Goal: Task Accomplishment & Management: Manage account settings

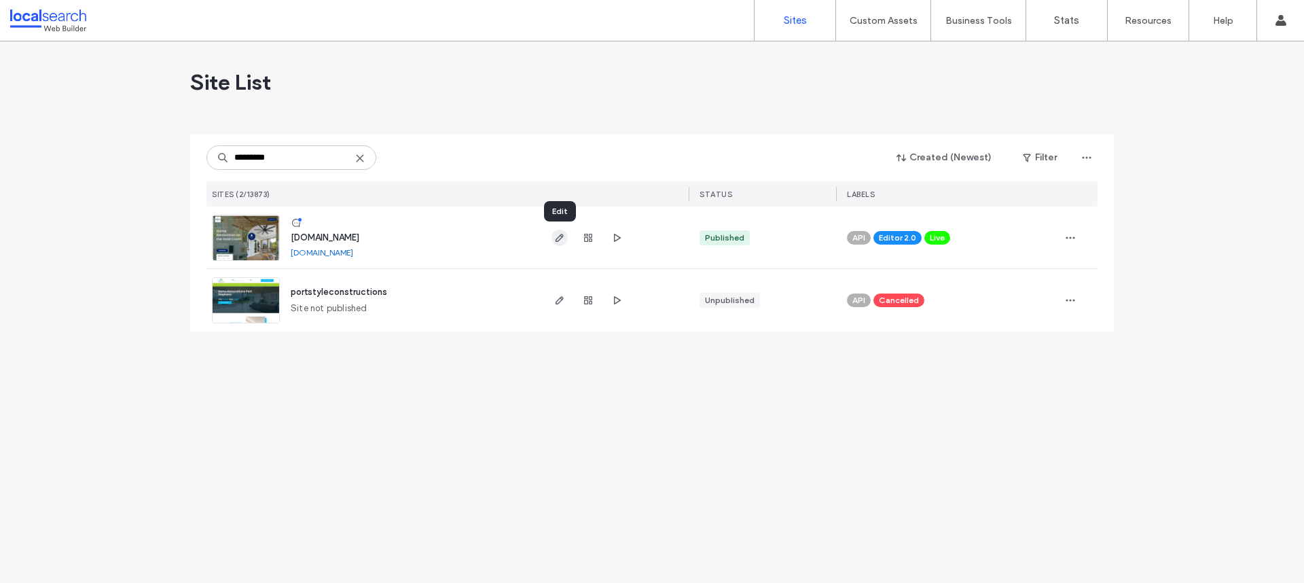
type input "*********"
click at [563, 237] on icon "button" at bounding box center [559, 237] width 11 height 11
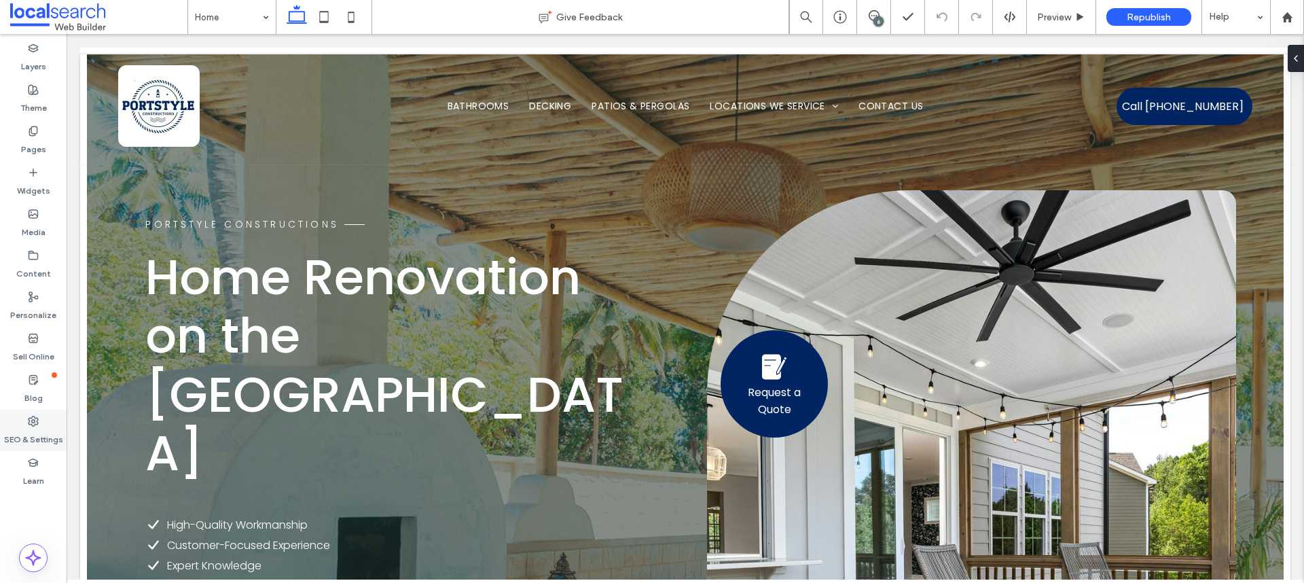
click at [24, 432] on label "SEO & Settings" at bounding box center [33, 435] width 59 height 19
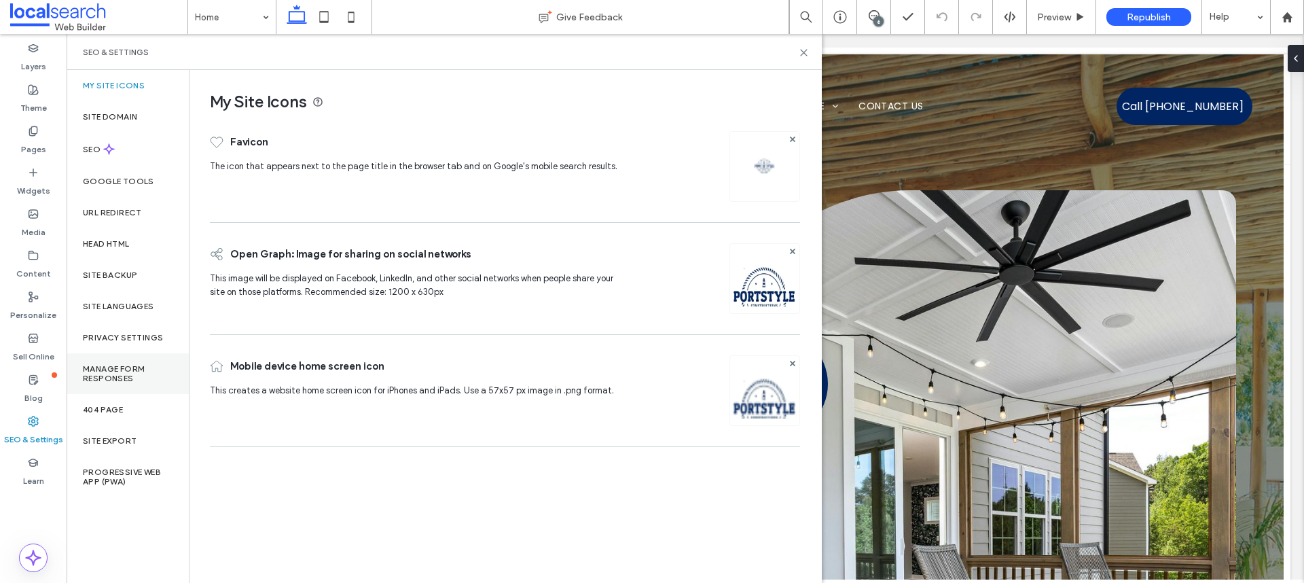
click at [130, 369] on label "Manage Form Responses" at bounding box center [128, 373] width 90 height 19
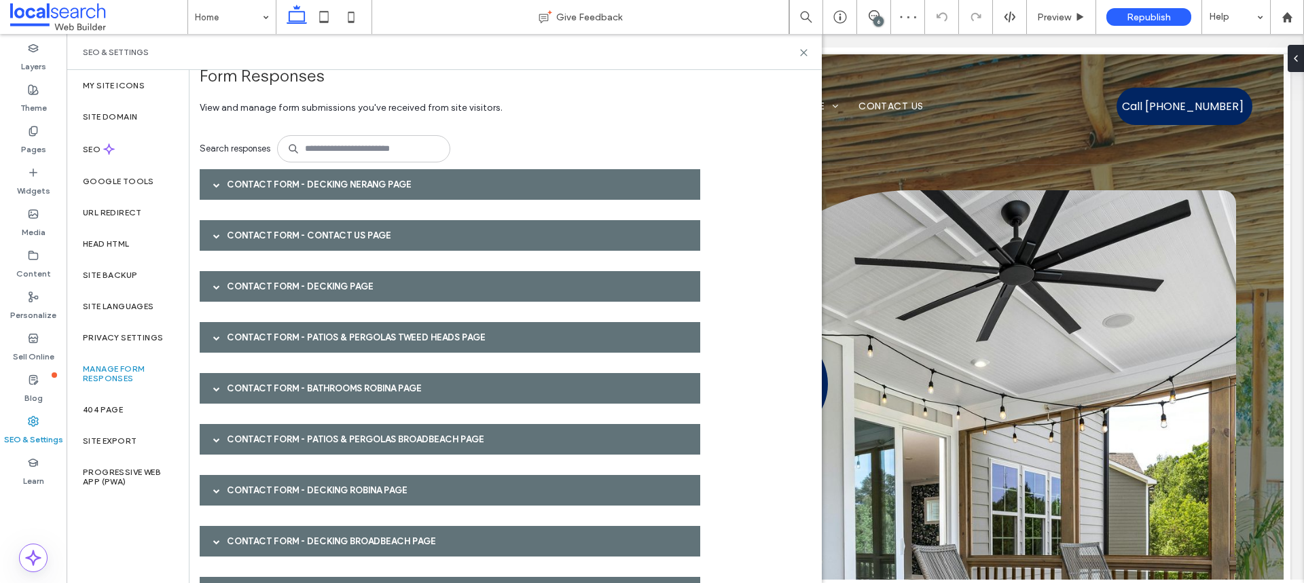
scroll to position [21, 0]
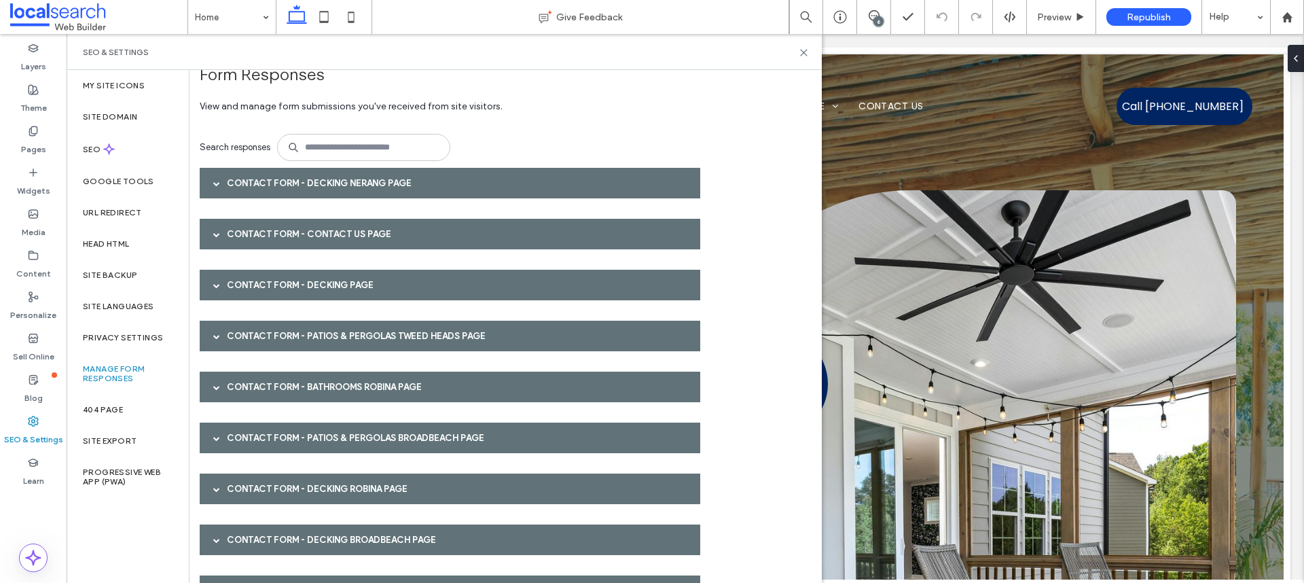
click at [248, 390] on div "Contact Form - Bathrooms Robina page" at bounding box center [450, 386] width 500 height 31
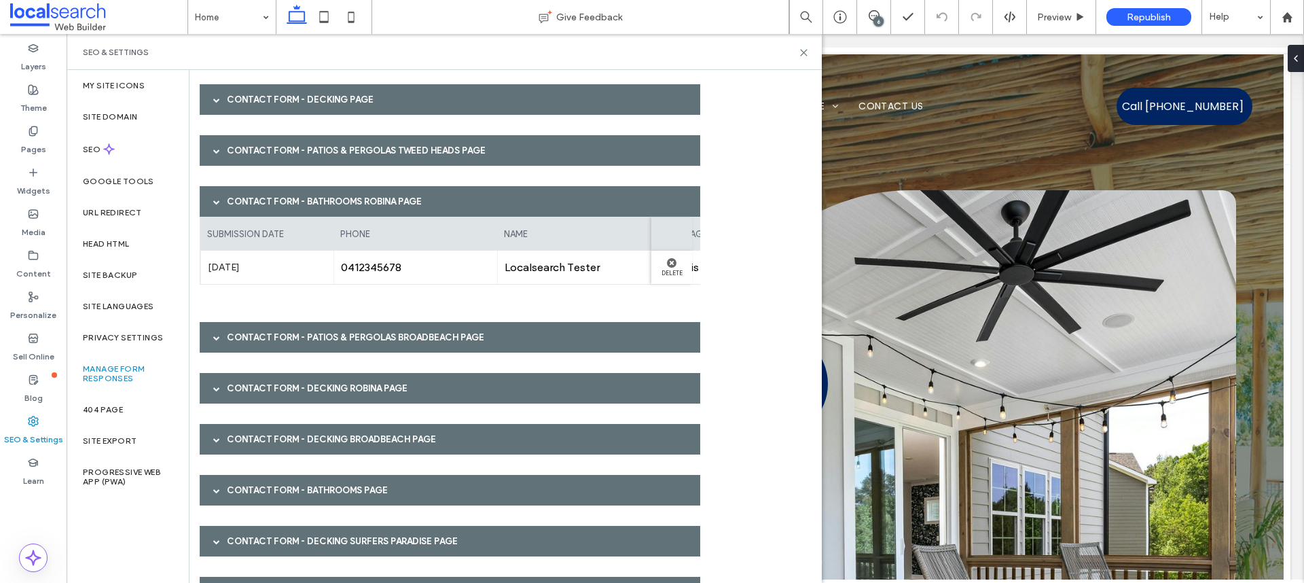
scroll to position [208, 0]
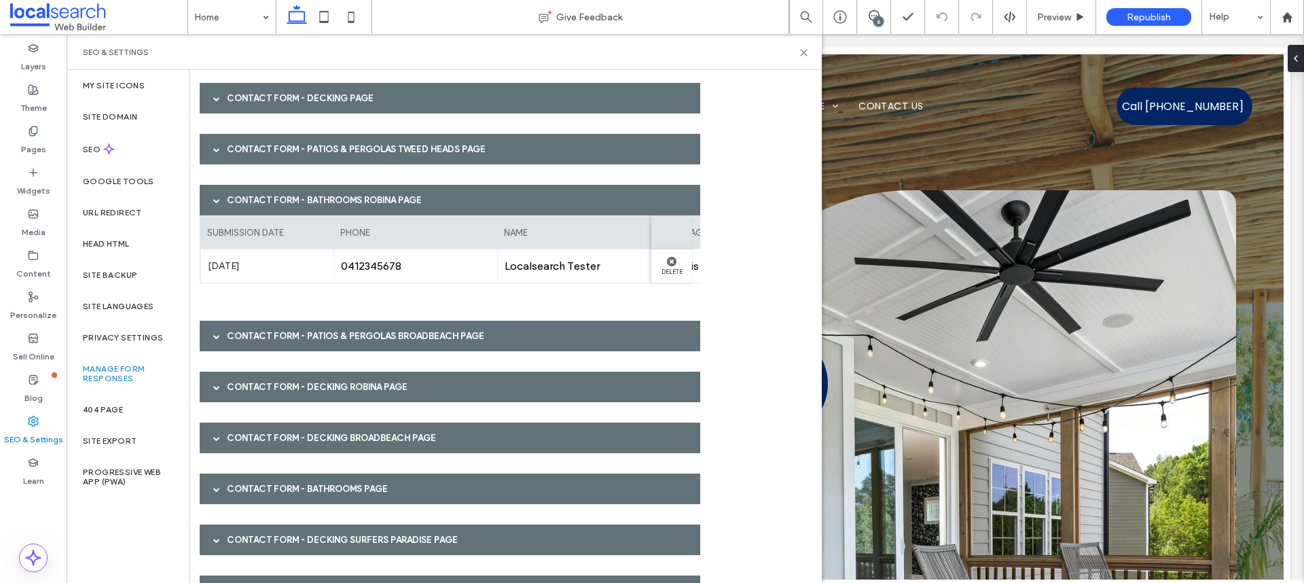
click at [221, 201] on div at bounding box center [216, 200] width 20 height 24
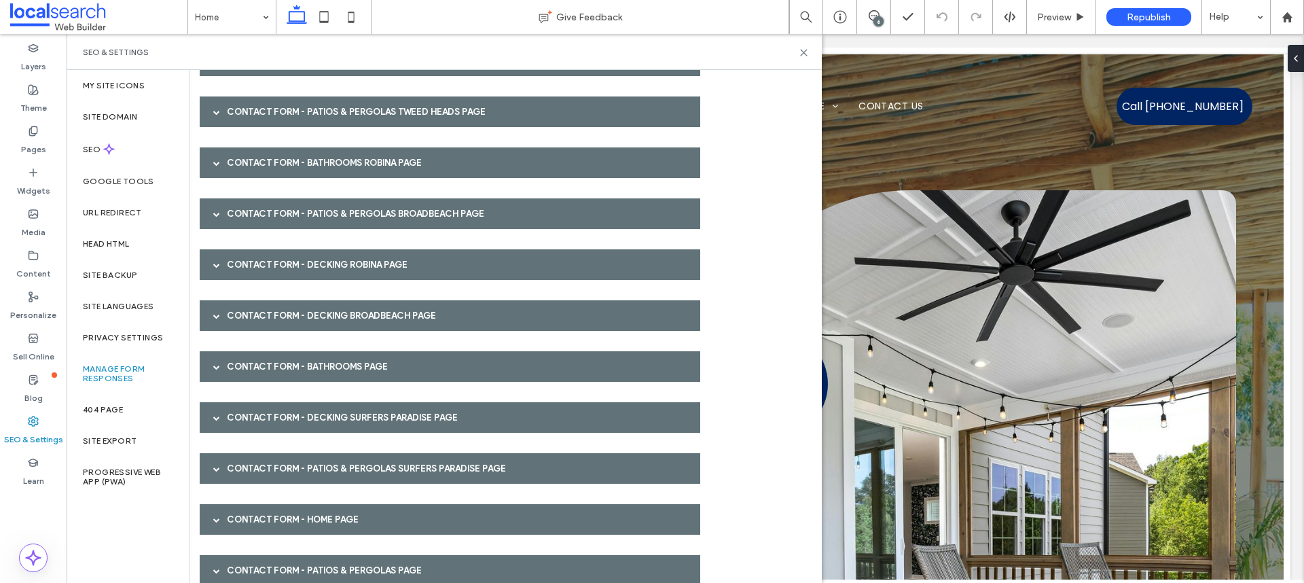
click at [267, 370] on div "Contact Form - Bathrooms page" at bounding box center [450, 366] width 500 height 31
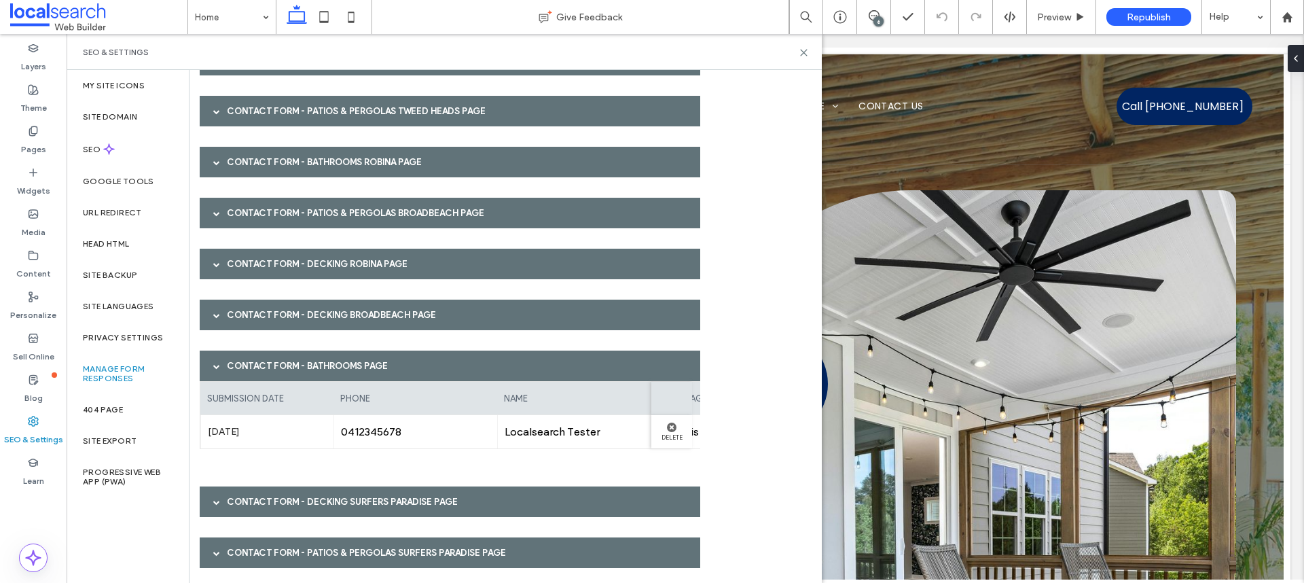
click at [267, 365] on div "Contact Form - Bathrooms page" at bounding box center [450, 365] width 500 height 31
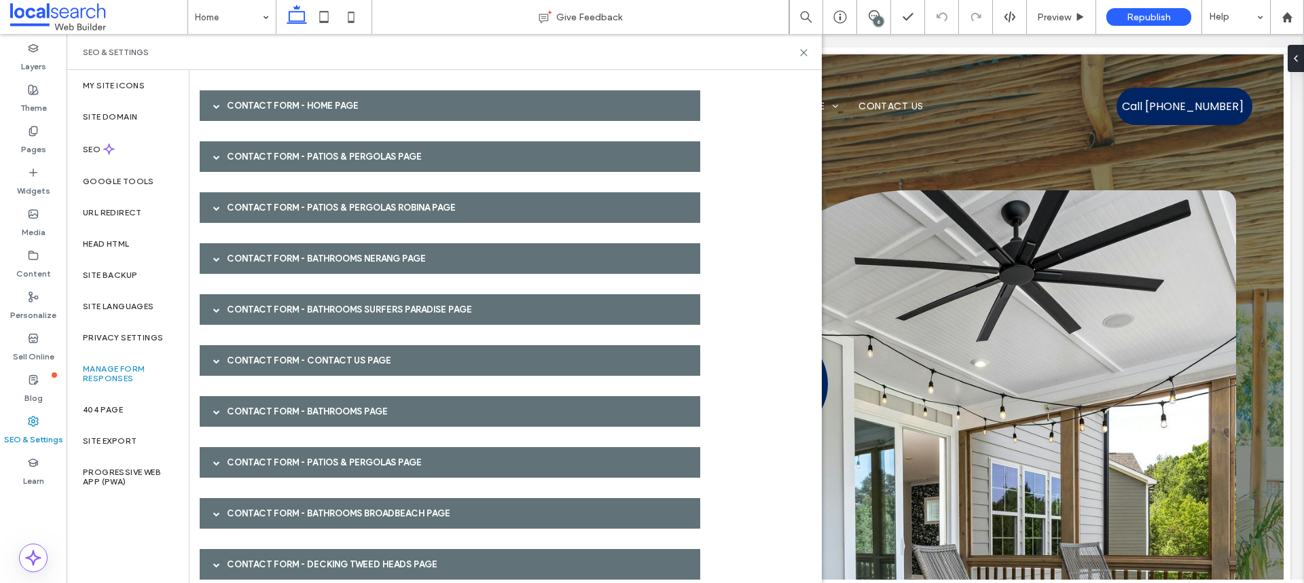
scroll to position [661, 0]
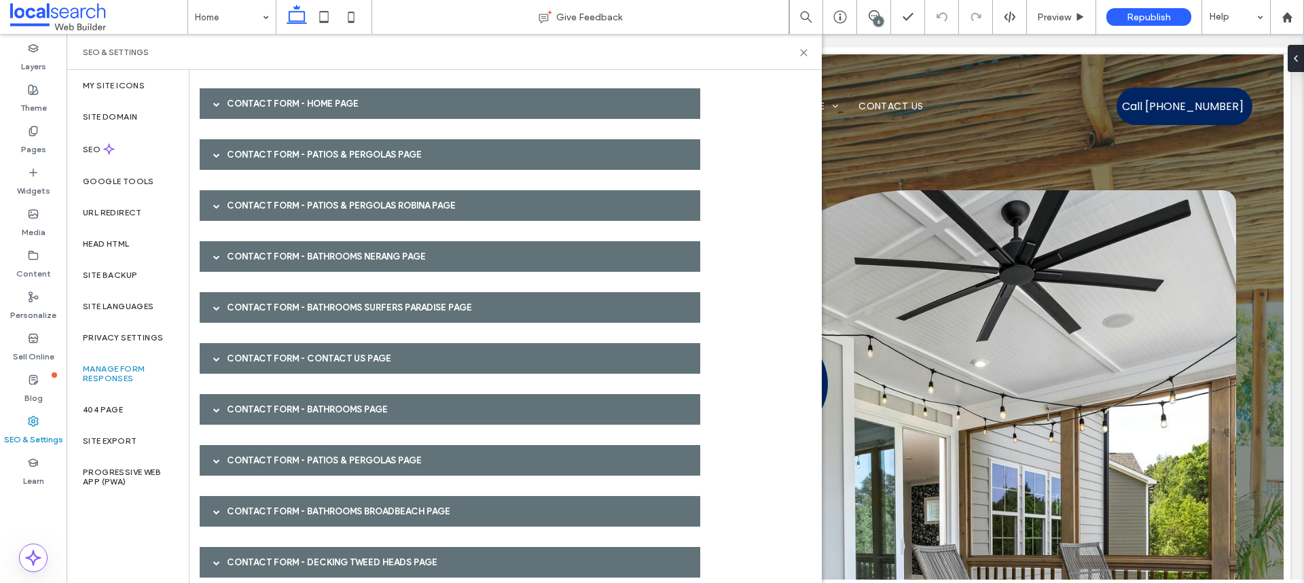
click at [263, 404] on div "Contact Form - Bathrooms page" at bounding box center [450, 409] width 500 height 31
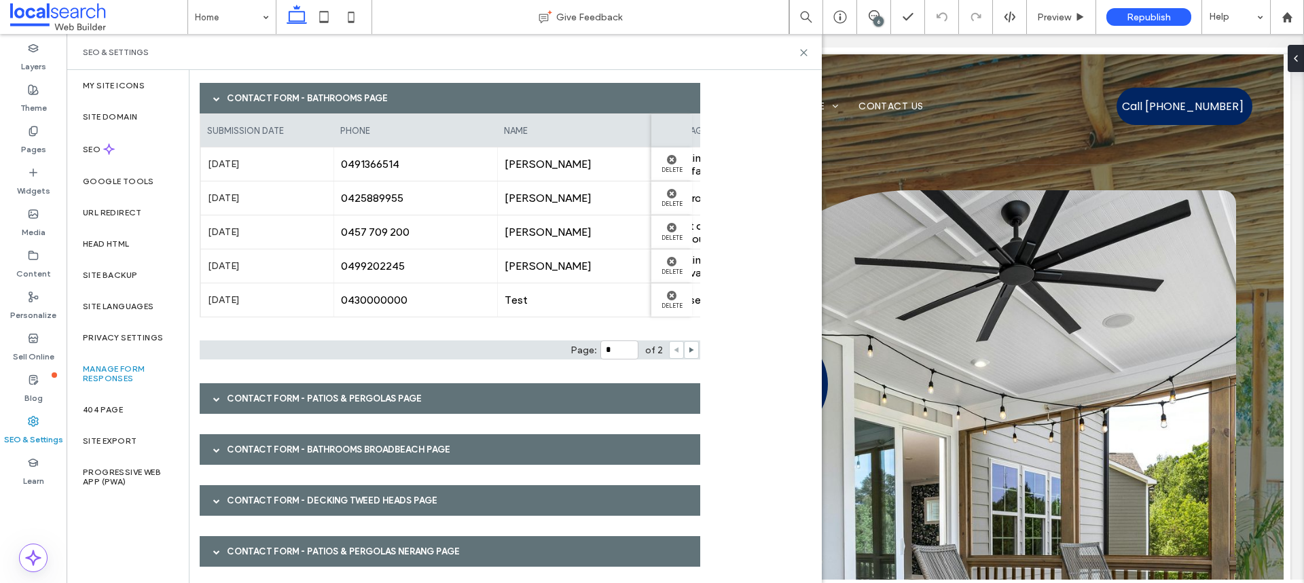
scroll to position [977, 0]
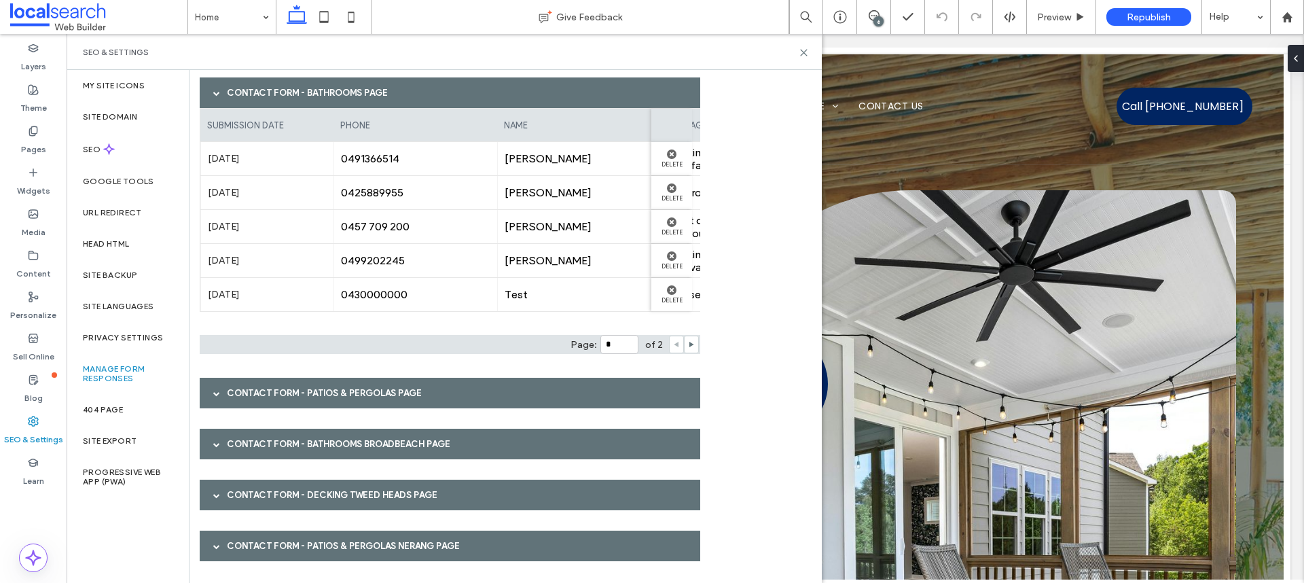
click at [218, 441] on span at bounding box center [216, 444] width 7 height 7
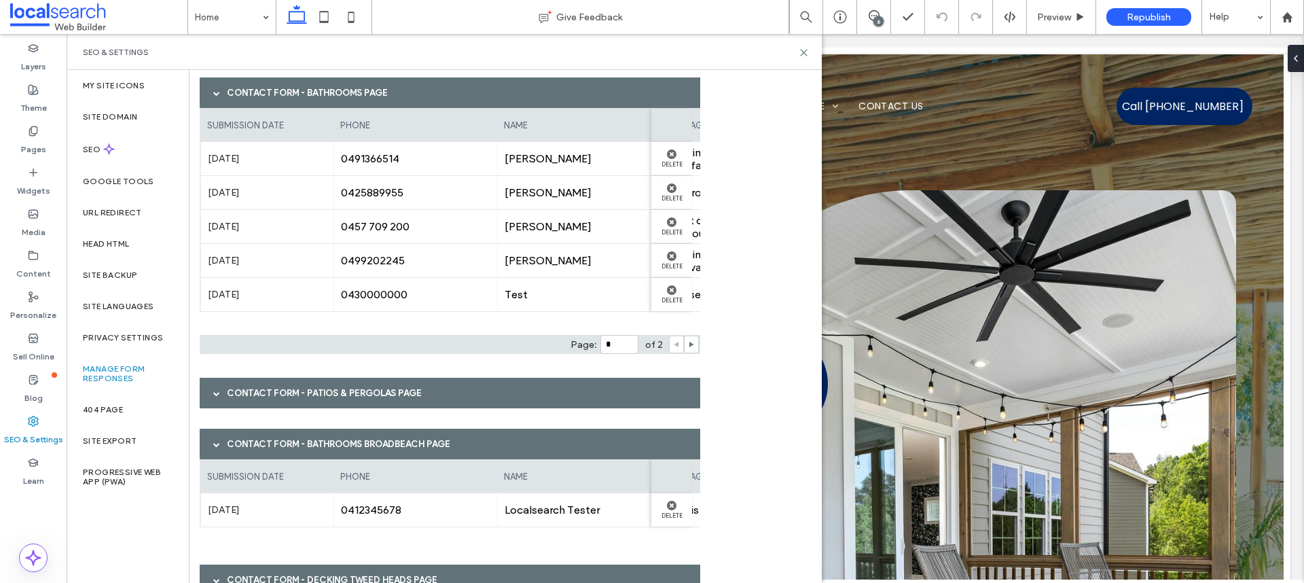
click at [218, 441] on span at bounding box center [216, 444] width 7 height 7
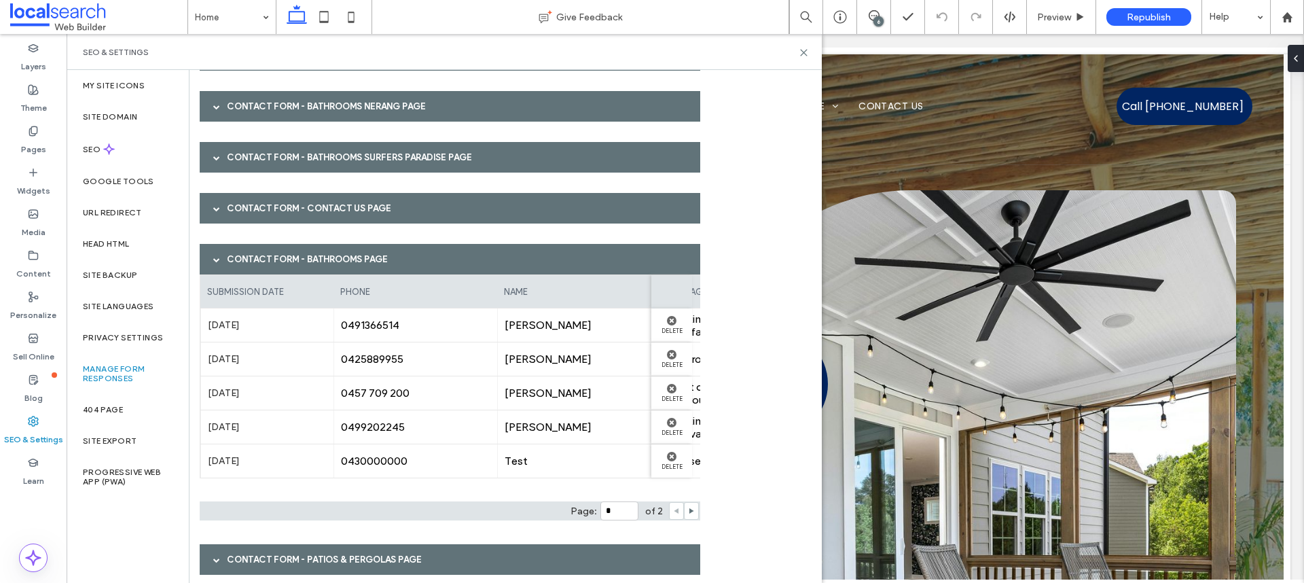
scroll to position [784, 0]
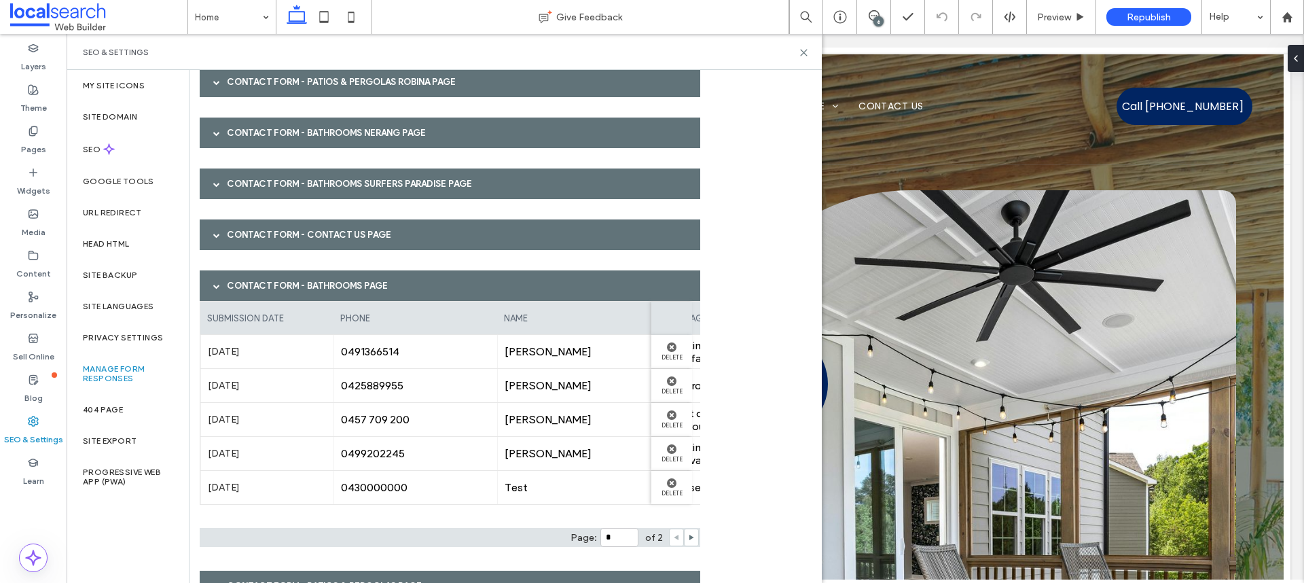
click at [212, 236] on div at bounding box center [216, 235] width 20 height 24
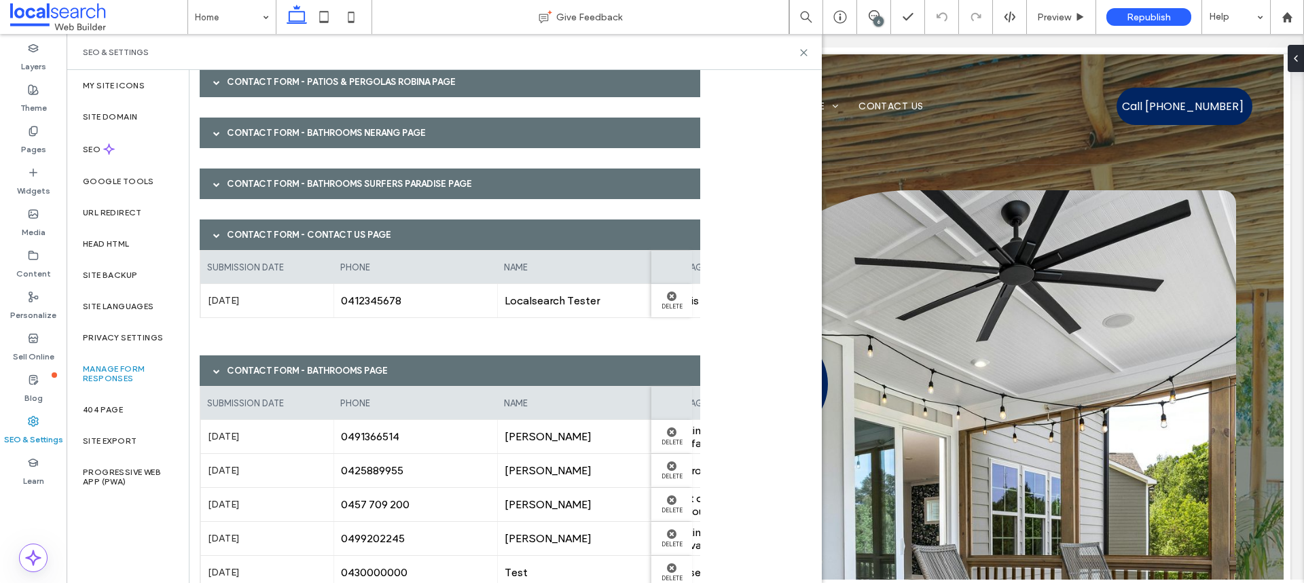
click at [212, 236] on div at bounding box center [216, 235] width 20 height 24
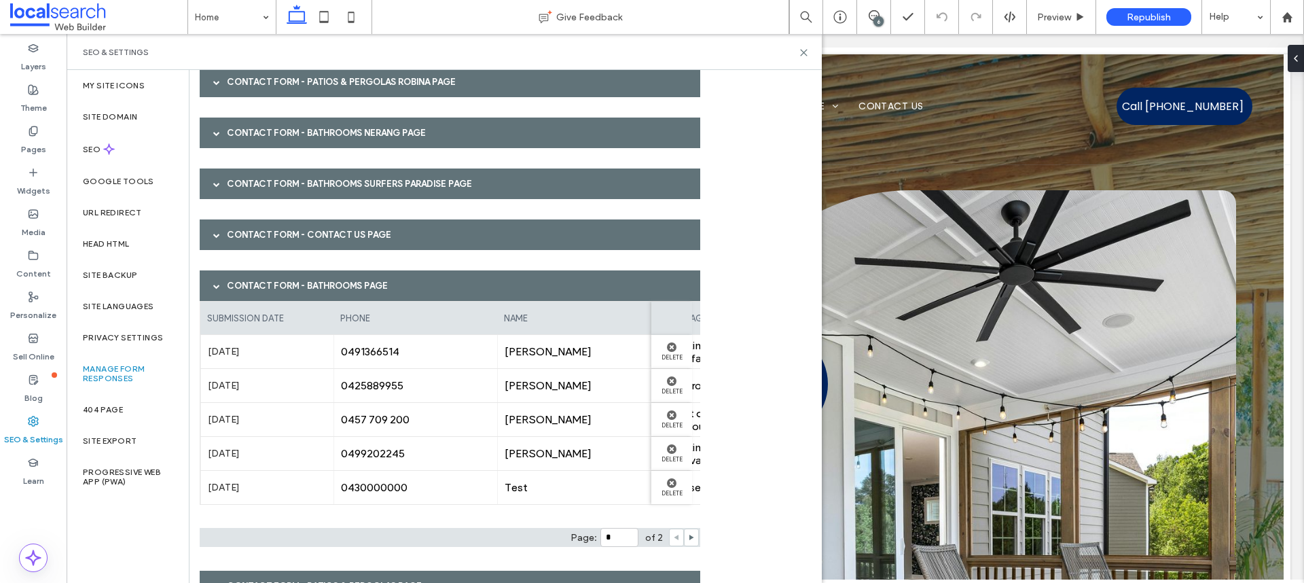
click at [218, 184] on span at bounding box center [216, 184] width 7 height 7
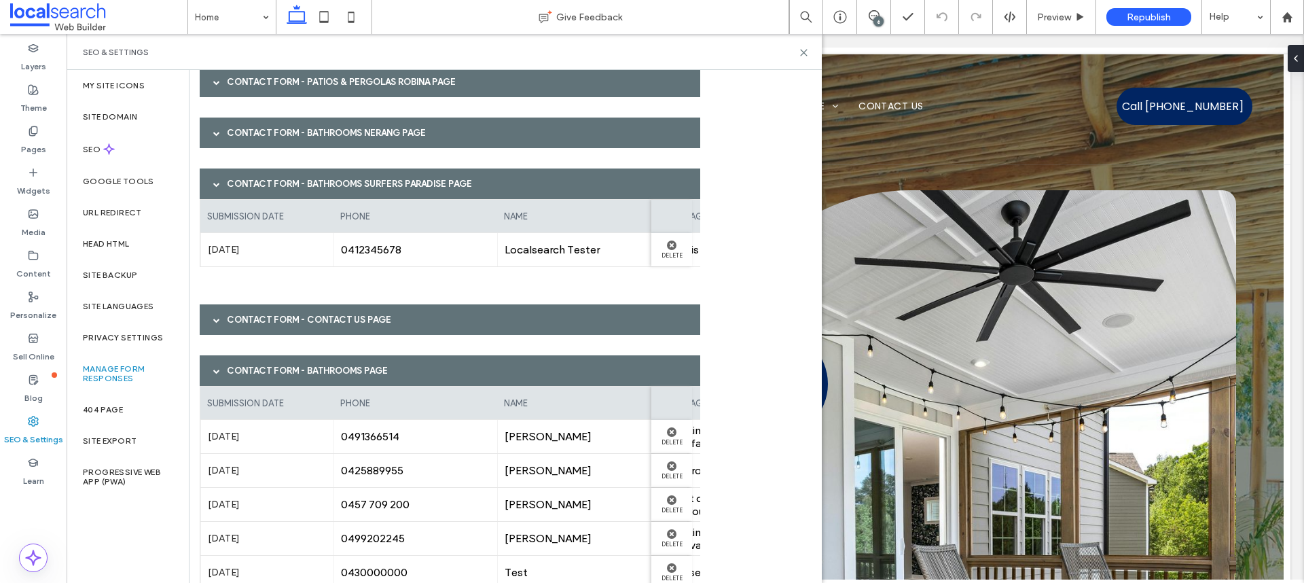
click at [218, 184] on span at bounding box center [216, 184] width 7 height 7
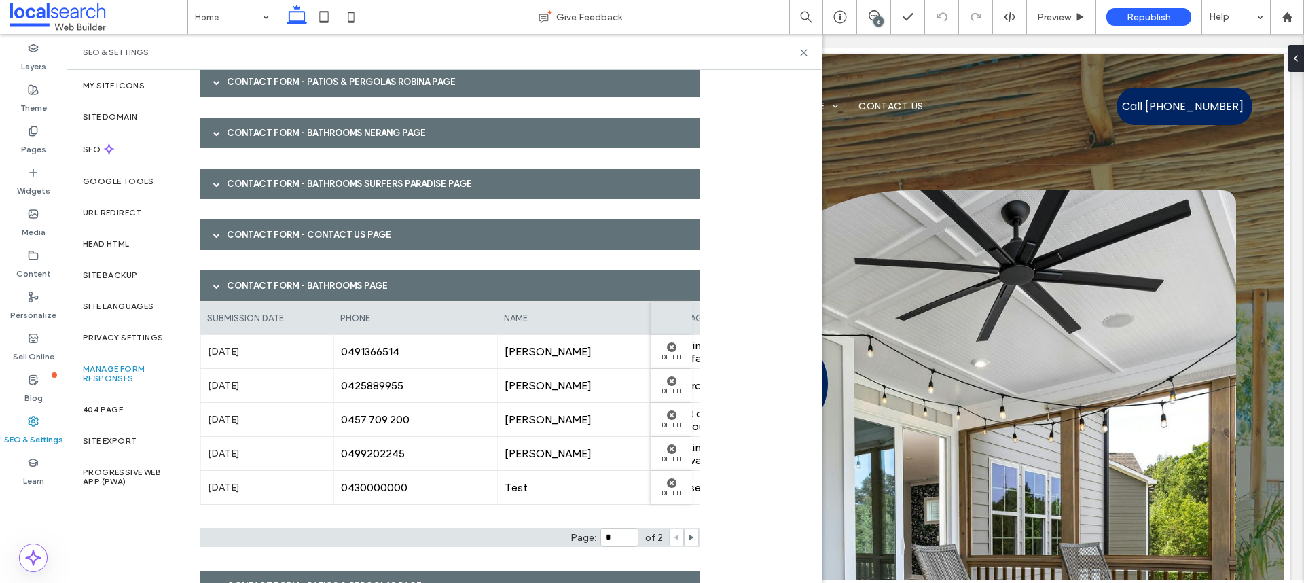
click at [217, 141] on span at bounding box center [216, 133] width 7 height 24
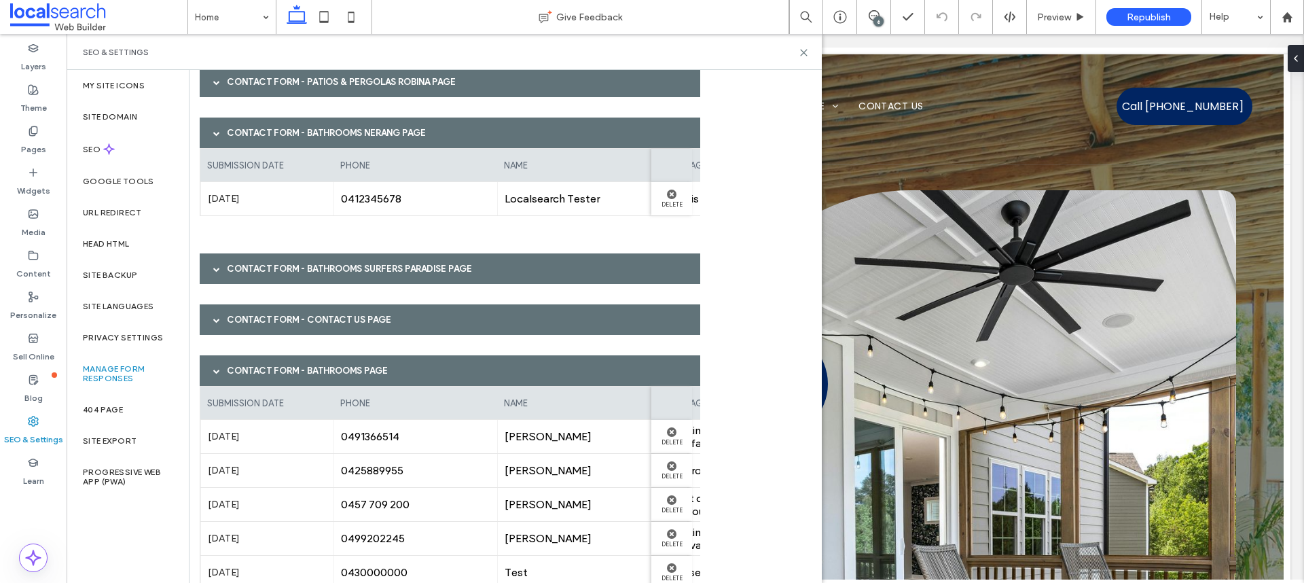
click at [217, 141] on span at bounding box center [216, 133] width 7 height 24
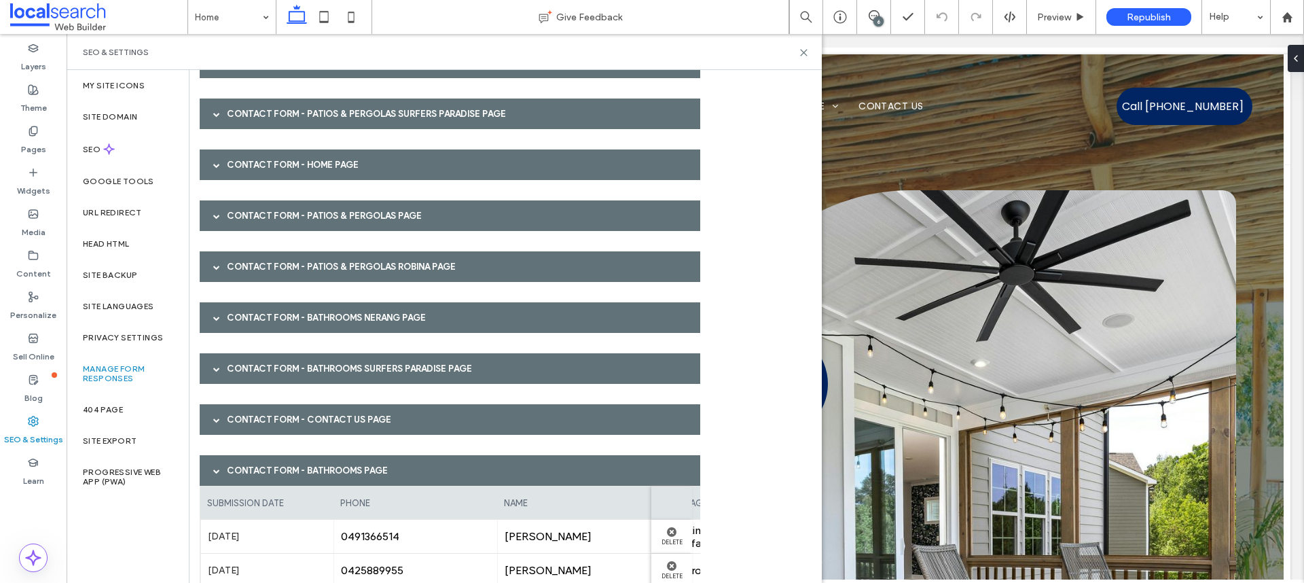
scroll to position [539, 0]
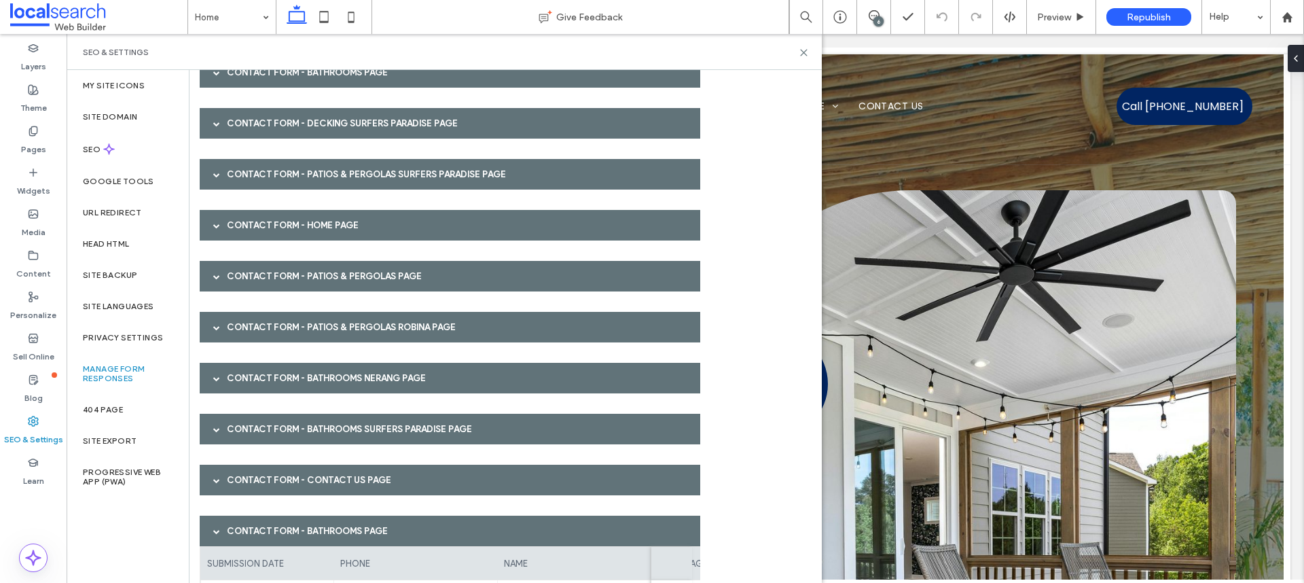
click at [210, 223] on div at bounding box center [216, 225] width 20 height 24
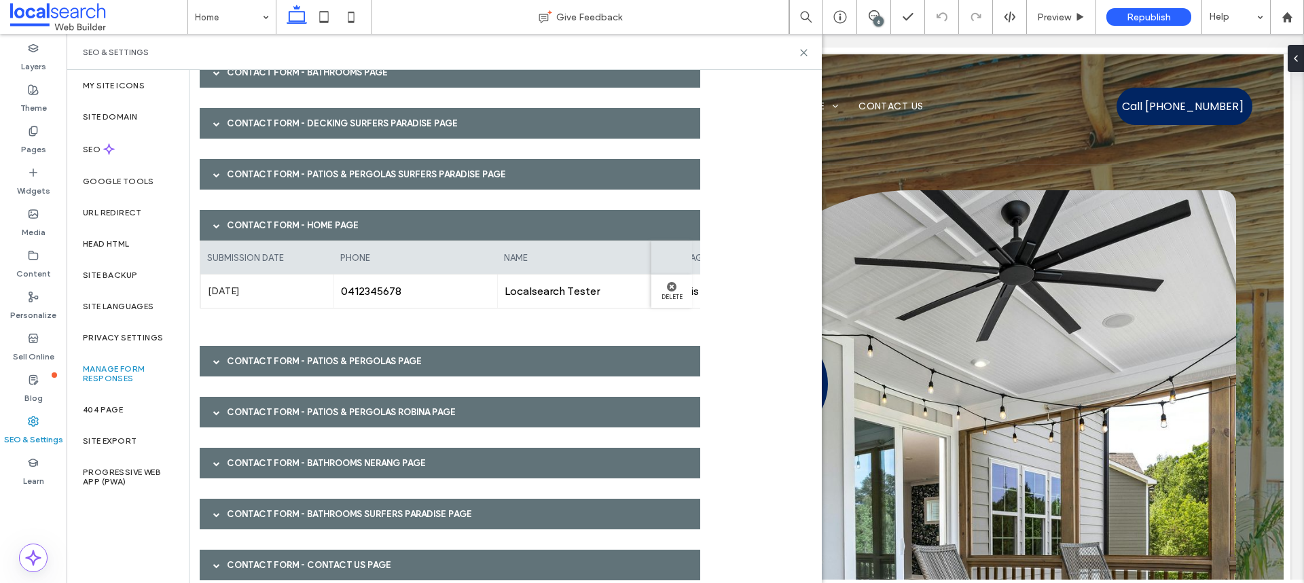
click at [213, 225] on span at bounding box center [216, 225] width 7 height 7
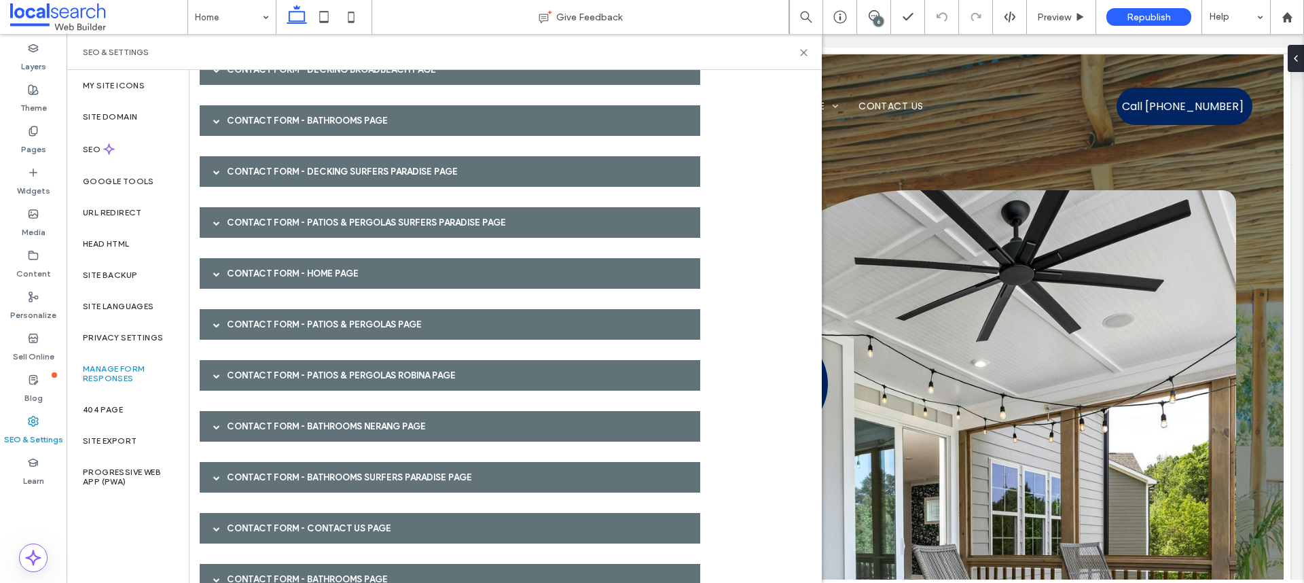
scroll to position [483, 0]
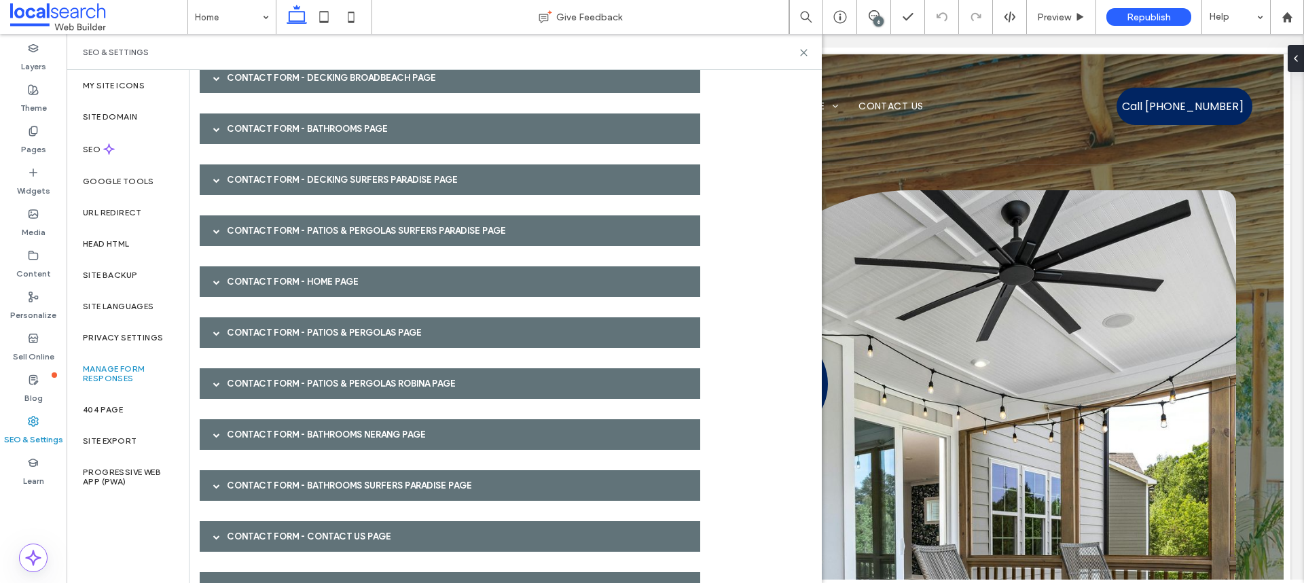
click at [215, 124] on span at bounding box center [216, 129] width 7 height 24
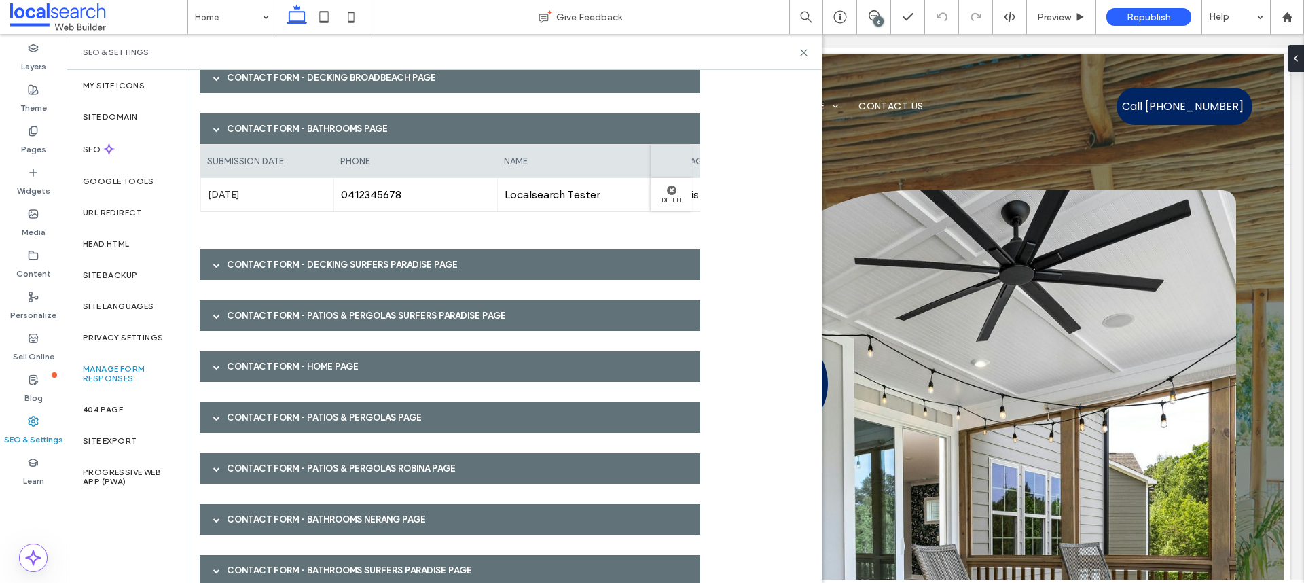
click at [215, 124] on span at bounding box center [216, 129] width 7 height 24
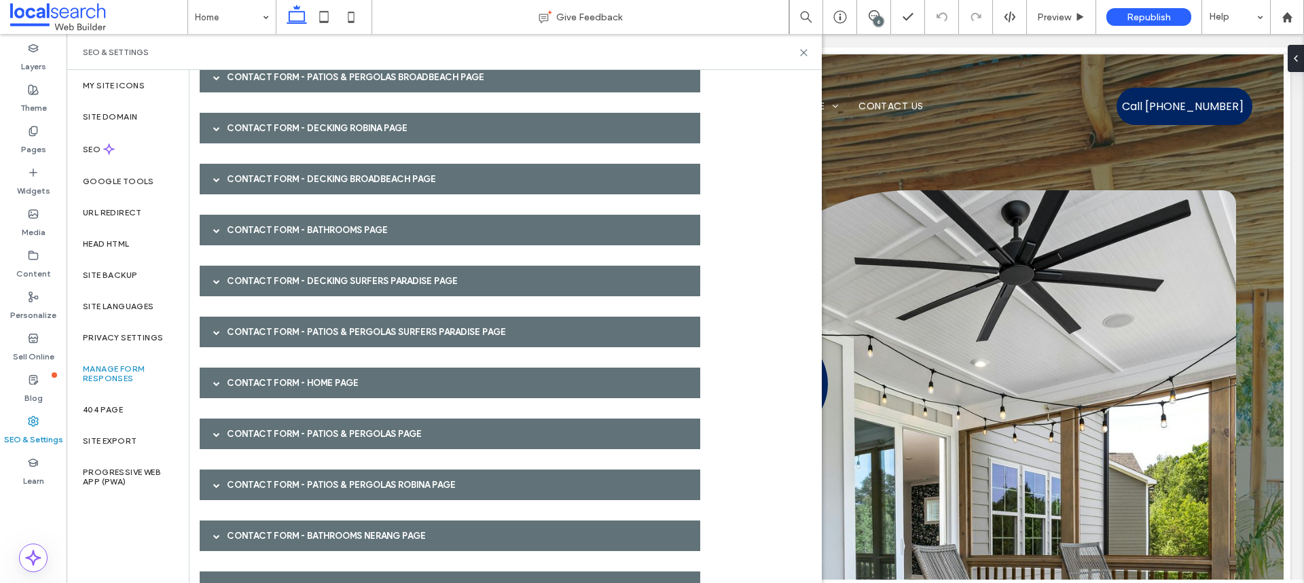
scroll to position [379, 0]
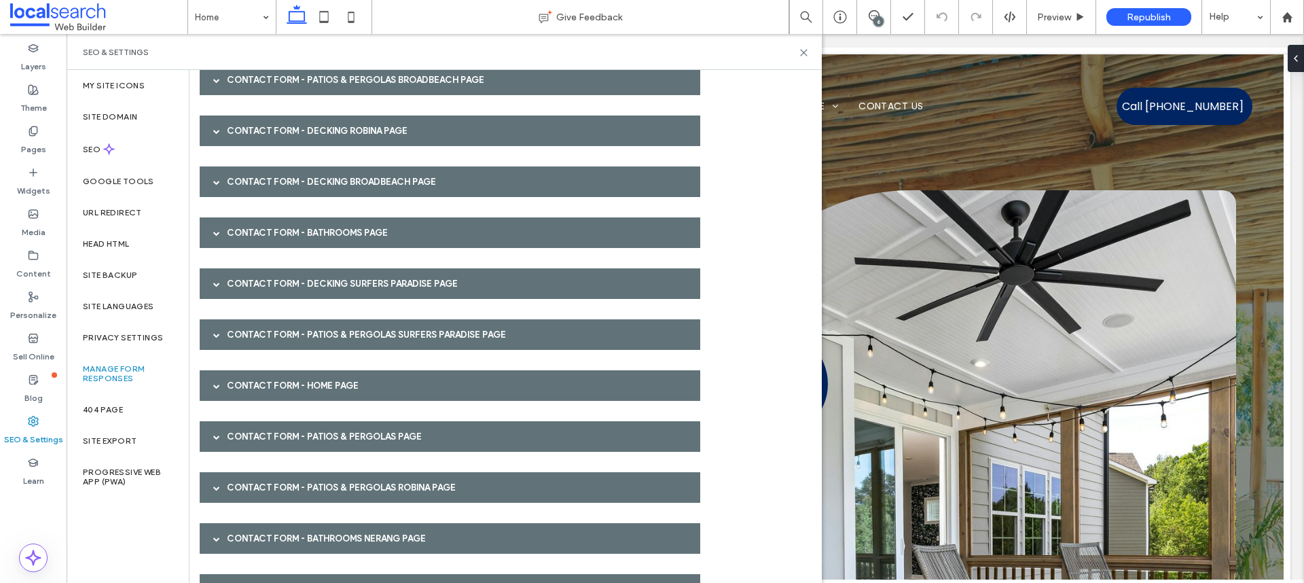
click at [215, 177] on span at bounding box center [216, 182] width 7 height 24
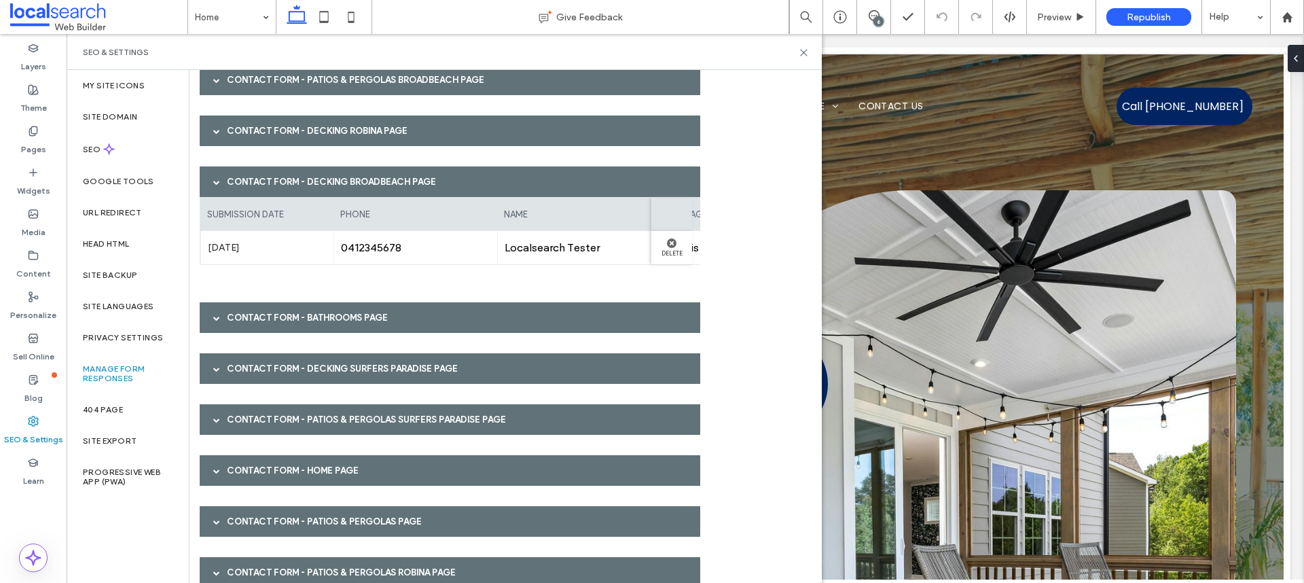
click at [215, 177] on span at bounding box center [216, 182] width 7 height 24
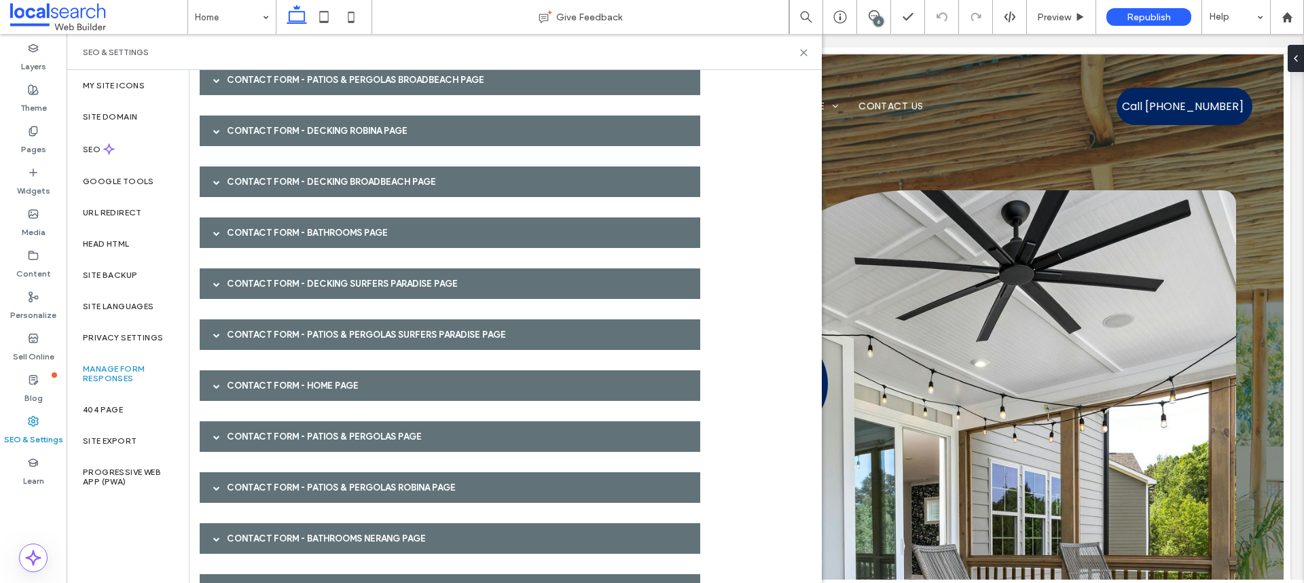
click at [215, 142] on span at bounding box center [216, 131] width 7 height 24
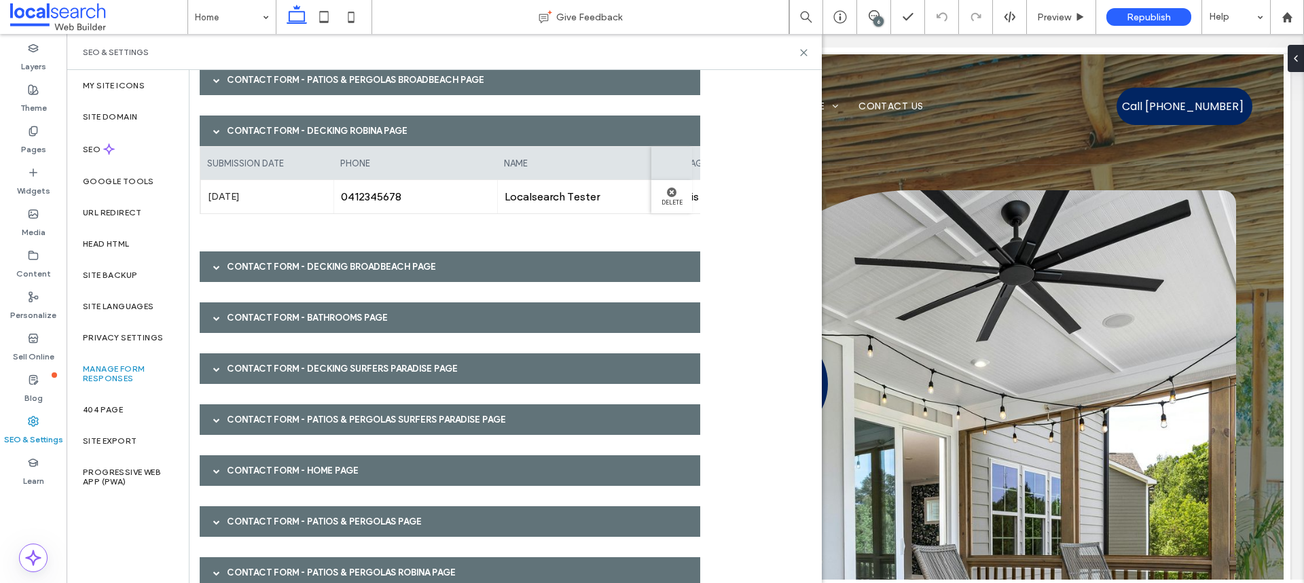
click at [215, 139] on span at bounding box center [216, 131] width 7 height 24
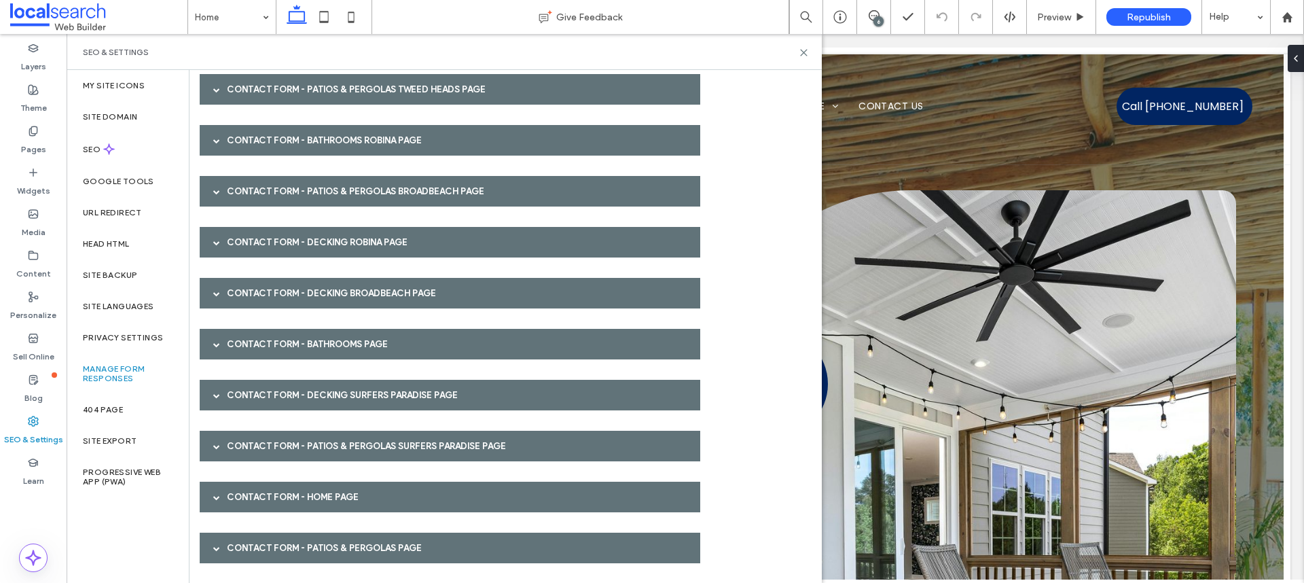
scroll to position [266, 0]
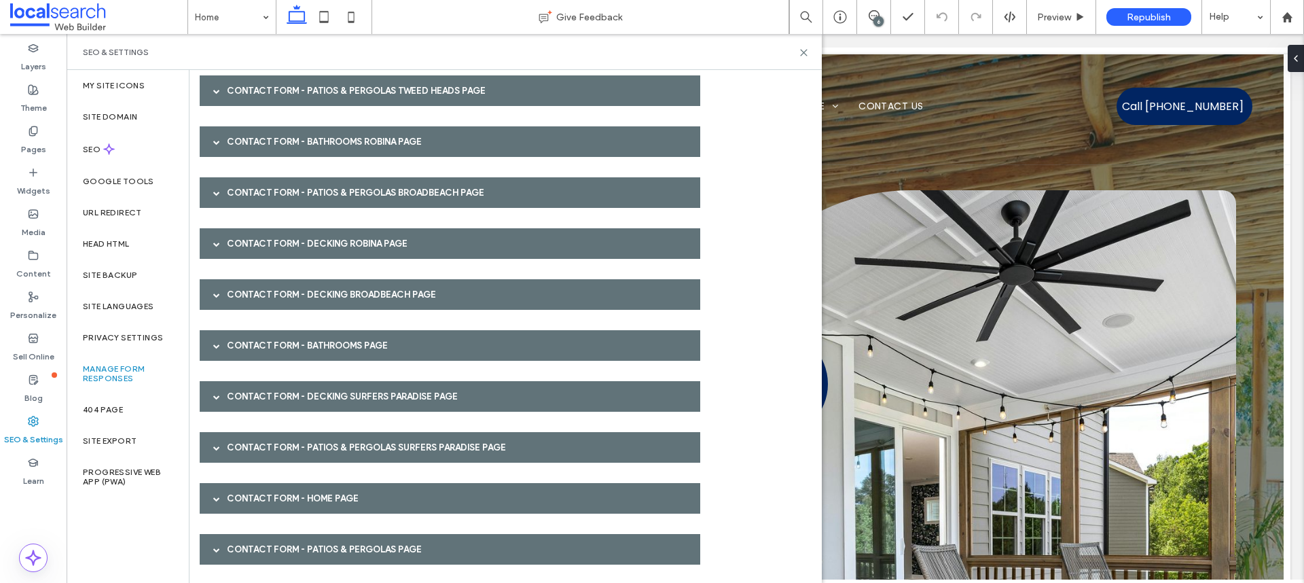
click at [213, 147] on span at bounding box center [216, 142] width 7 height 24
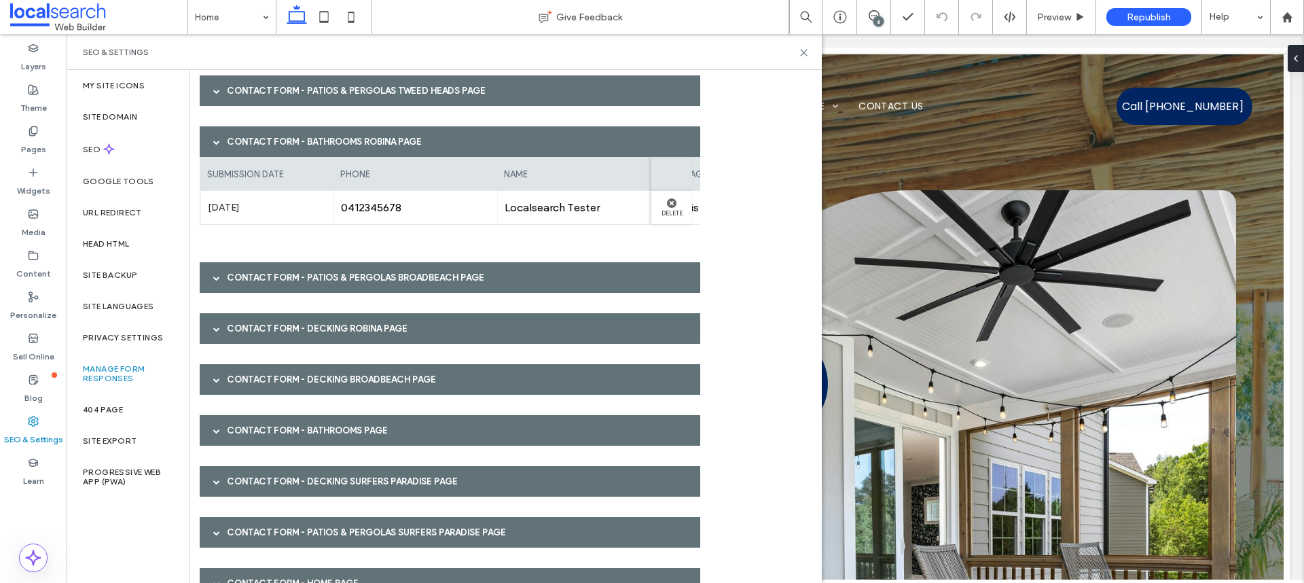
click at [213, 147] on span at bounding box center [216, 142] width 7 height 24
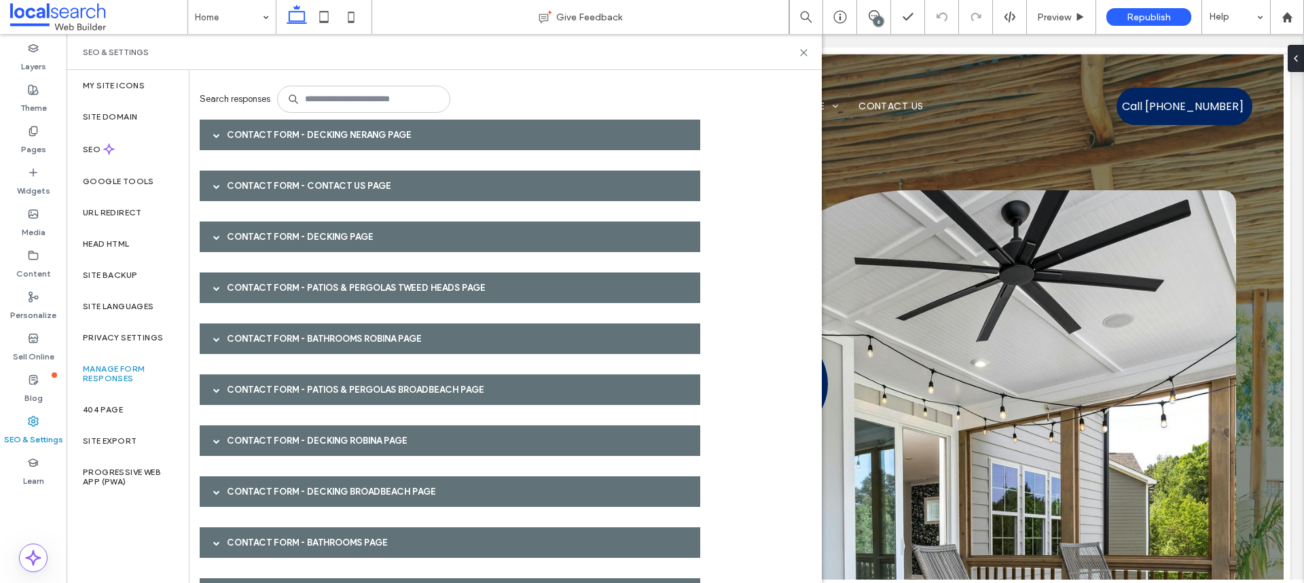
scroll to position [70, 0]
click at [212, 187] on div at bounding box center [216, 185] width 20 height 24
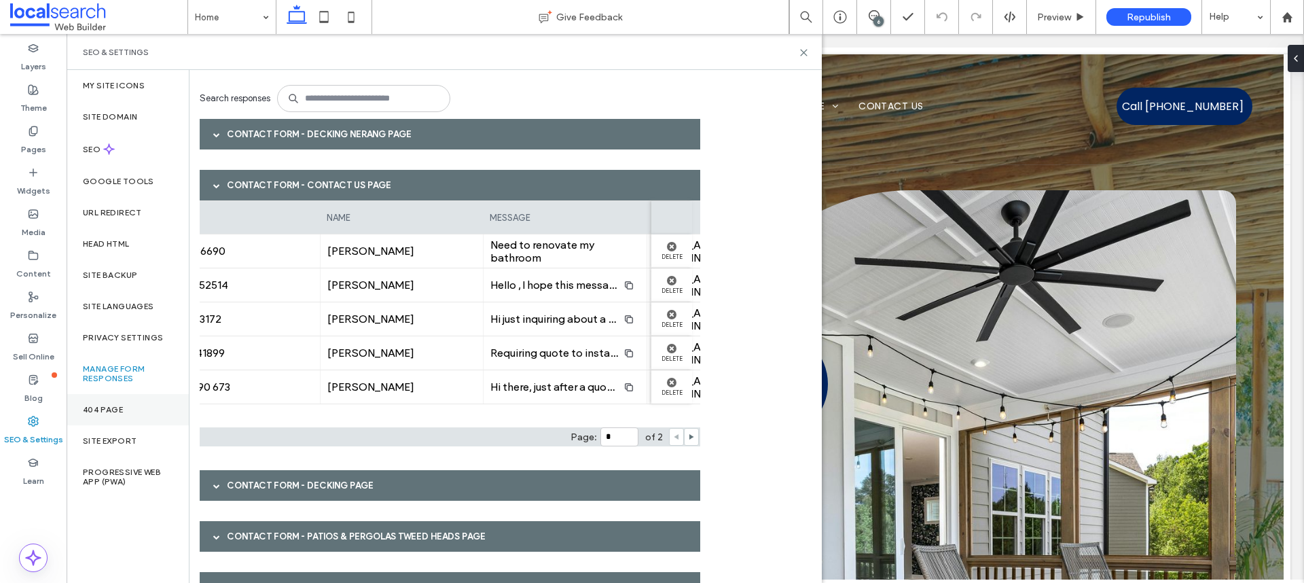
scroll to position [0, 0]
